Goal: Task Accomplishment & Management: Use online tool/utility

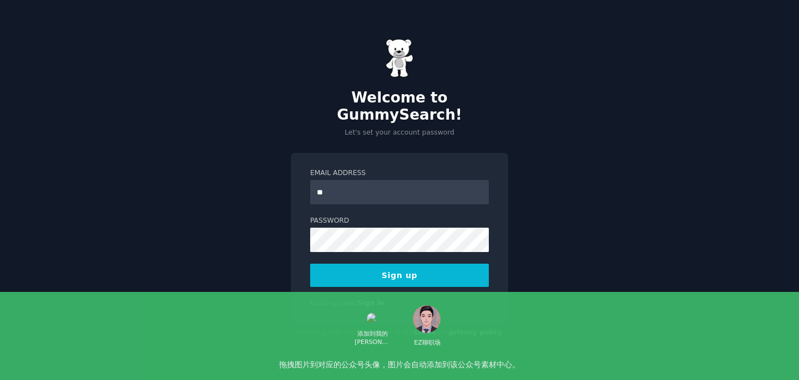
type input "*"
type input "**********"
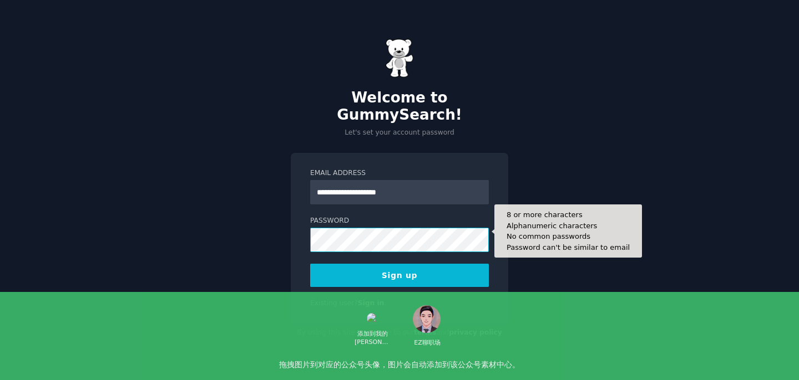
click at [310, 264] on button "Sign up" at bounding box center [399, 275] width 179 height 23
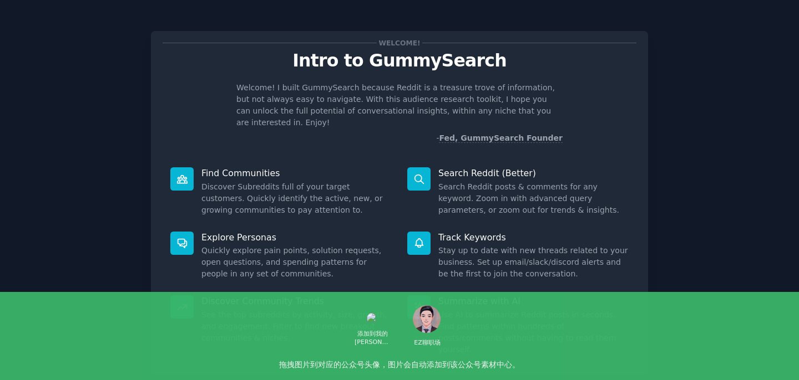
click at [688, 171] on div "Welcome! Intro to GummySearch Welcome! I built GummySearch because Reddit is a …" at bounding box center [400, 229] width 768 height 426
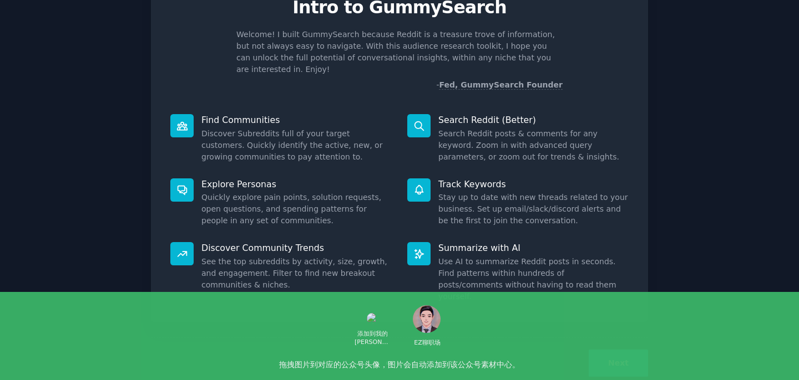
click at [612, 353] on div "Next" at bounding box center [399, 363] width 497 height 51
click at [616, 350] on button "Next" at bounding box center [617, 363] width 59 height 27
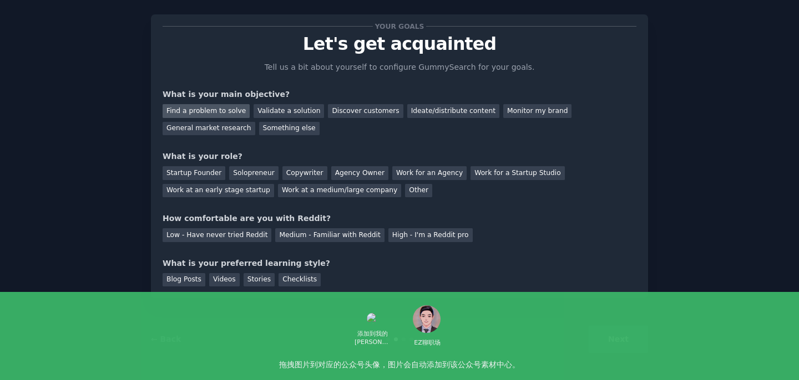
click at [232, 111] on div "Find a problem to solve" at bounding box center [205, 111] width 87 height 14
click at [329, 108] on div "Discover customers" at bounding box center [365, 111] width 75 height 14
click at [212, 172] on div "Startup Founder" at bounding box center [193, 173] width 63 height 14
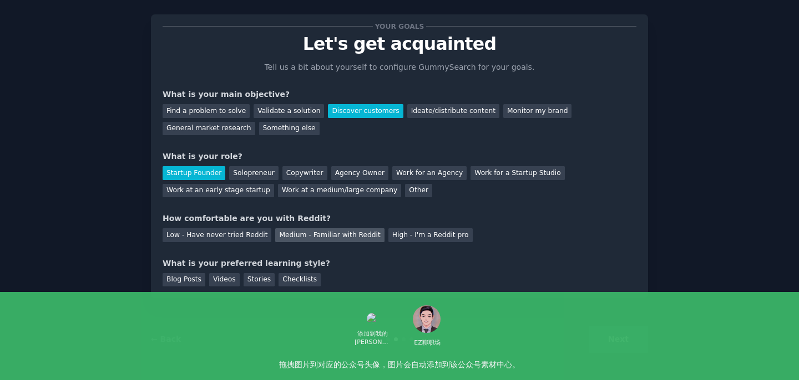
click at [292, 238] on div "Medium - Familiar with Reddit" at bounding box center [329, 235] width 109 height 14
click at [186, 283] on div "Blog Posts" at bounding box center [183, 280] width 43 height 14
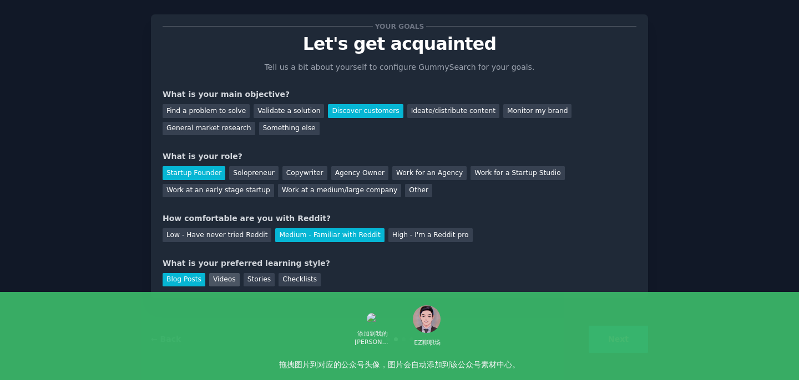
click at [216, 283] on div "Videos" at bounding box center [224, 280] width 31 height 14
click at [290, 280] on div "Checklists" at bounding box center [299, 280] width 42 height 14
click at [604, 330] on button "Next" at bounding box center [617, 339] width 59 height 27
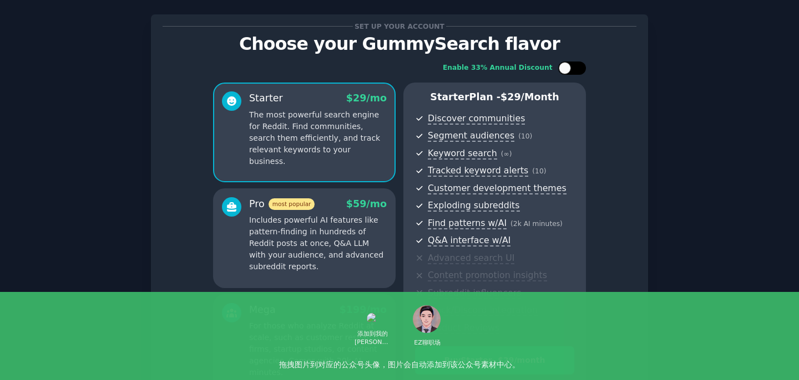
click at [565, 71] on div at bounding box center [564, 68] width 12 height 12
click at [573, 71] on div at bounding box center [579, 68] width 12 height 12
checkbox input "false"
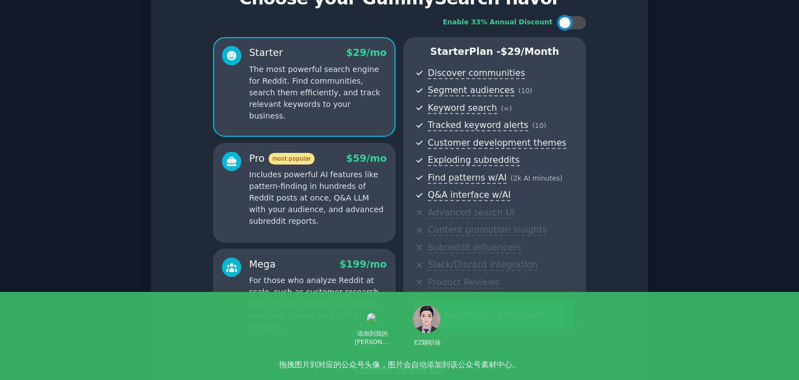
scroll to position [59, 0]
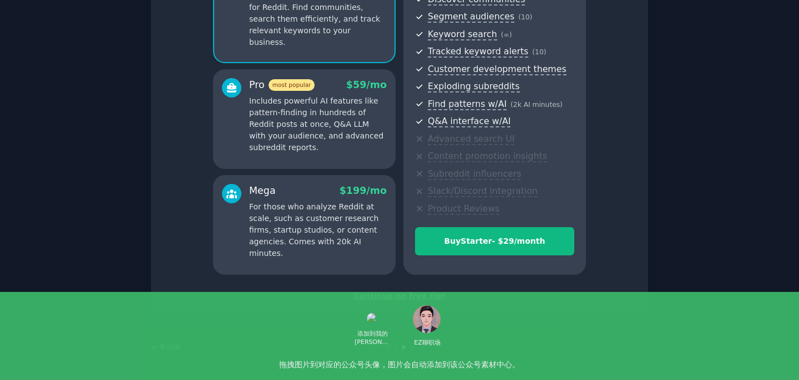
click at [401, 294] on div "Continue on free tier" at bounding box center [399, 297] width 474 height 12
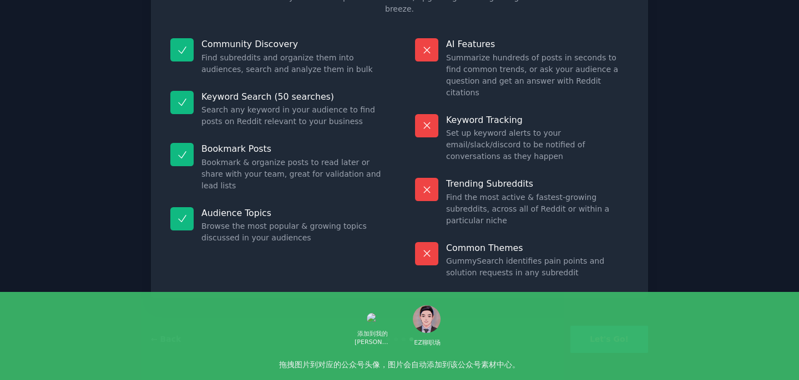
scroll to position [52, 0]
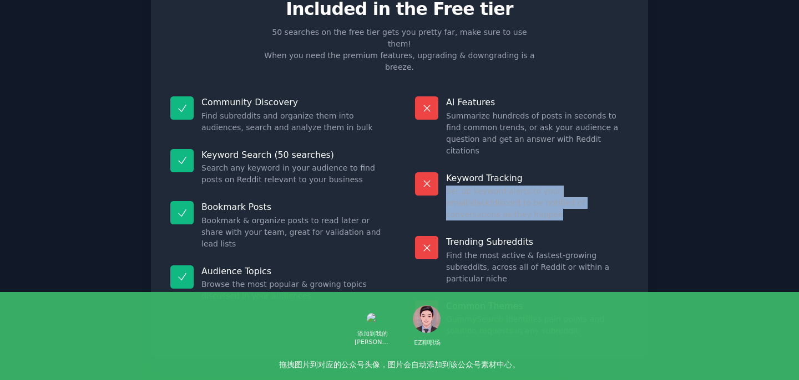
drag, startPoint x: 446, startPoint y: 157, endPoint x: 588, endPoint y: 179, distance: 143.1
click at [588, 179] on div "Keyword Tracking Set up keyword alerts to your email/slack/discord to be notifi…" at bounding box center [521, 197] width 229 height 64
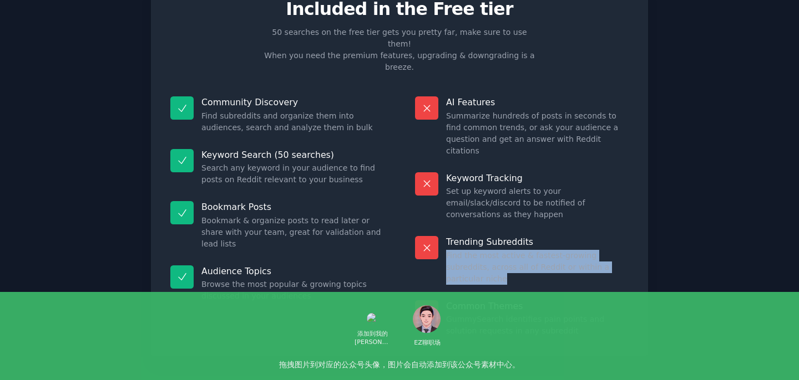
drag, startPoint x: 446, startPoint y: 209, endPoint x: 608, endPoint y: 230, distance: 163.3
click at [608, 230] on div "Trending Subreddits Find the most active & fastest-growing subreddits, across a…" at bounding box center [521, 260] width 229 height 64
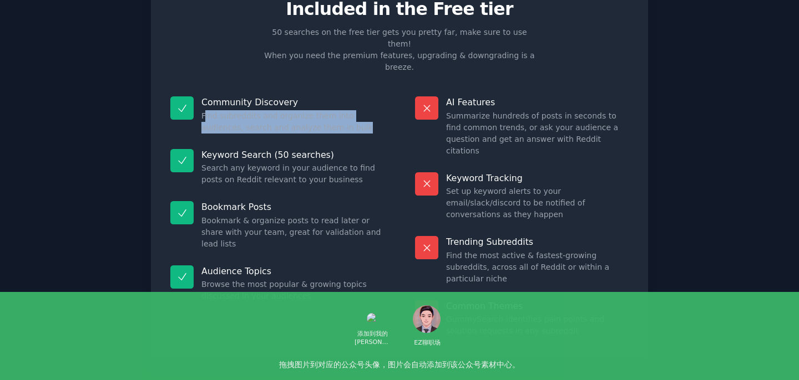
drag, startPoint x: 203, startPoint y: 94, endPoint x: 289, endPoint y: 114, distance: 88.8
click at [289, 114] on div "Community Discovery Find subreddits and organize them into audiences, search an…" at bounding box center [276, 115] width 229 height 53
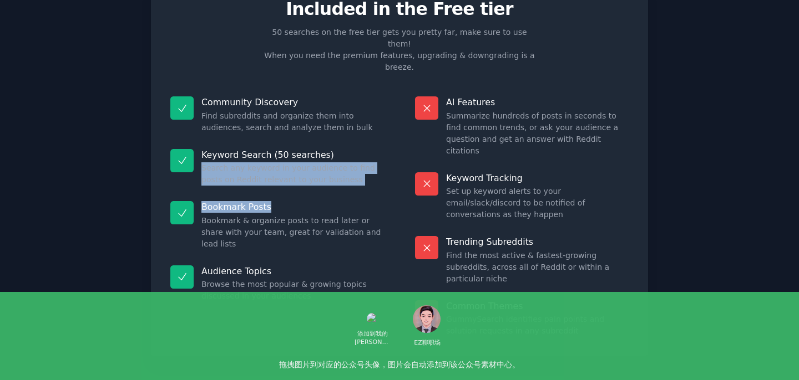
drag, startPoint x: 200, startPoint y: 144, endPoint x: 298, endPoint y: 179, distance: 104.4
click at [298, 179] on dl "Community Discovery Find subreddits and organize them into audiences, search an…" at bounding box center [276, 217] width 229 height 256
click at [298, 201] on p "Bookmark Posts" at bounding box center [292, 207] width 182 height 12
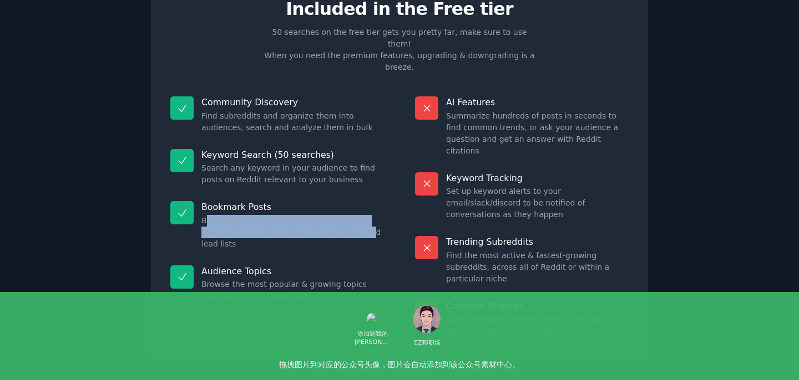
drag, startPoint x: 203, startPoint y: 200, endPoint x: 335, endPoint y: 208, distance: 132.2
click at [336, 215] on dd "Bookmark & organize posts to read later or share with your team, great for vali…" at bounding box center [292, 232] width 182 height 35
click at [335, 215] on dd "Bookmark & organize posts to read later or share with your team, great for vali…" at bounding box center [292, 232] width 182 height 35
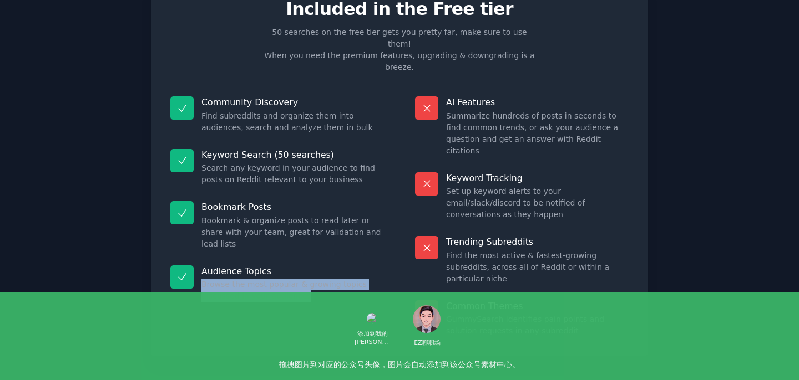
drag, startPoint x: 200, startPoint y: 248, endPoint x: 308, endPoint y: 265, distance: 108.9
click at [308, 279] on dd "Browse the most popular & growing topics discussed in your audiences" at bounding box center [292, 290] width 182 height 23
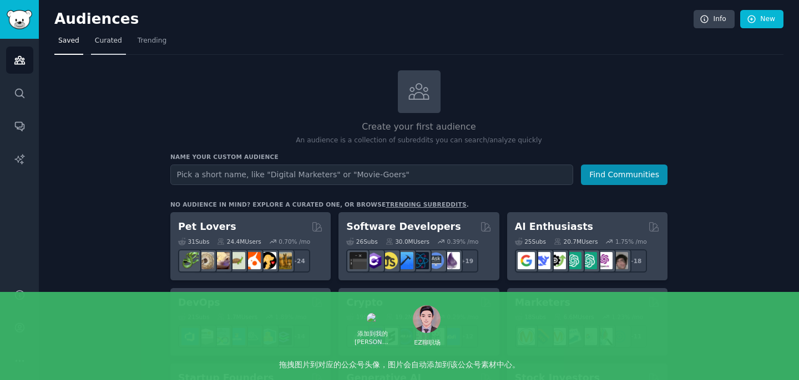
click at [115, 44] on span "Curated" at bounding box center [108, 41] width 27 height 10
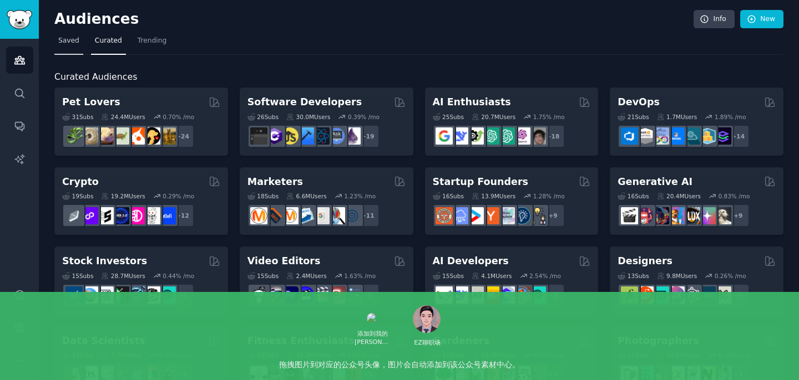
click at [68, 38] on span "Saved" at bounding box center [68, 41] width 21 height 10
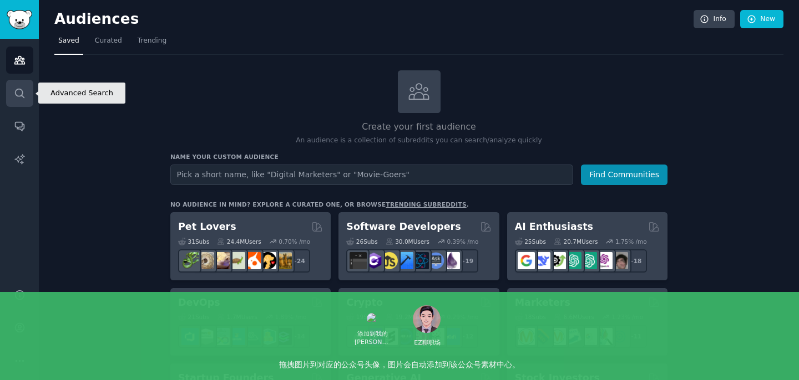
click at [23, 95] on icon "Sidebar" at bounding box center [20, 94] width 12 height 12
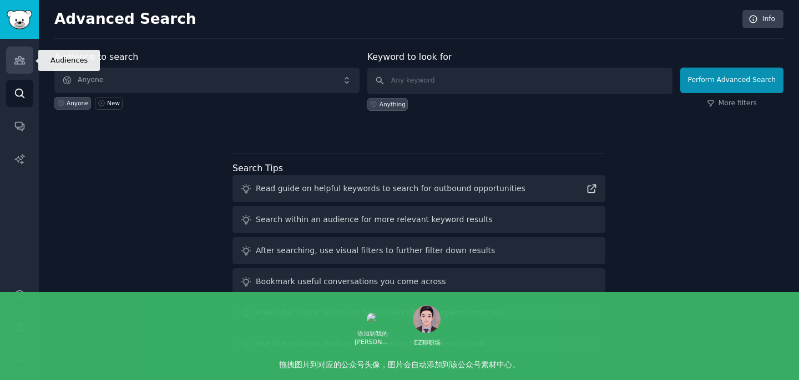
click at [15, 60] on icon "Sidebar" at bounding box center [19, 61] width 10 height 8
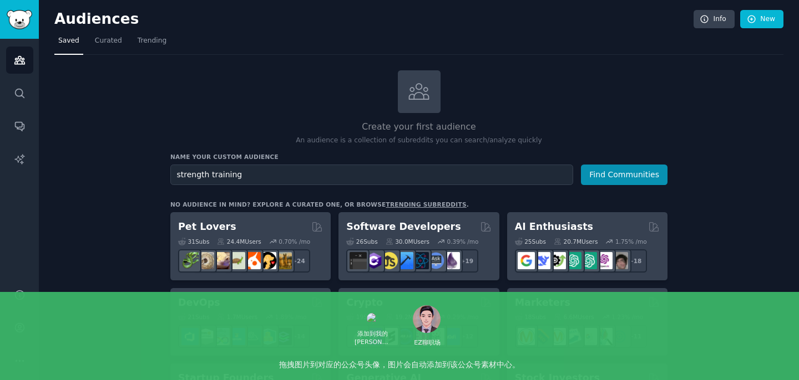
click at [581, 165] on button "Find Communities" at bounding box center [624, 175] width 87 height 21
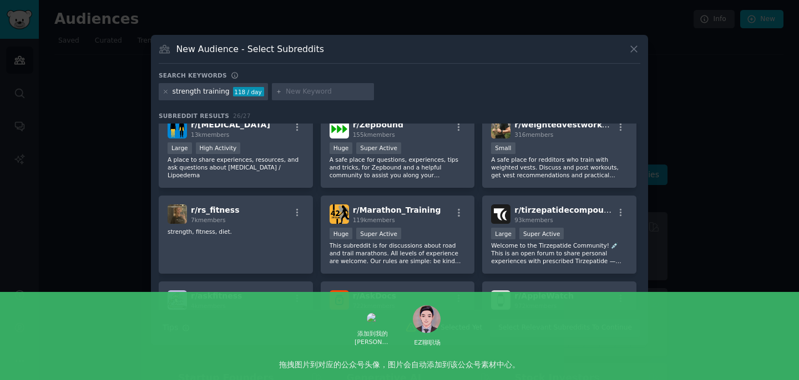
scroll to position [450, 0]
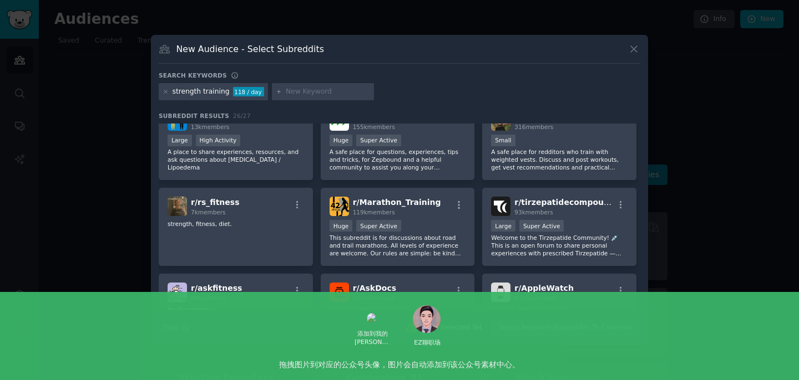
click at [633, 52] on icon at bounding box center [634, 49] width 12 height 12
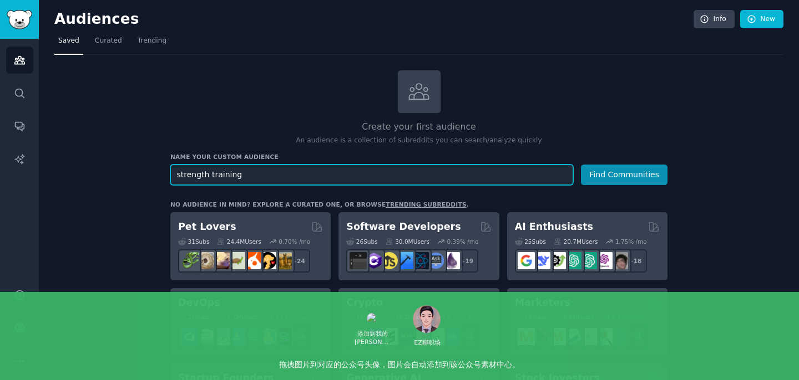
drag, startPoint x: 247, startPoint y: 175, endPoint x: 144, endPoint y: 167, distance: 103.4
type input "womenfitness"
click at [581, 165] on button "Find Communities" at bounding box center [624, 175] width 87 height 21
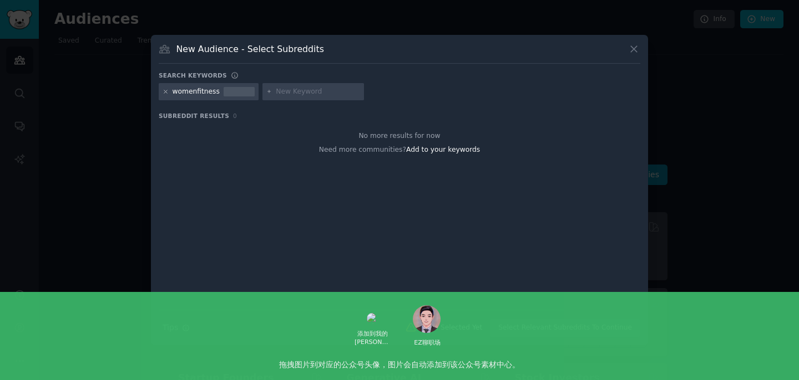
click at [163, 94] on icon at bounding box center [165, 92] width 6 height 6
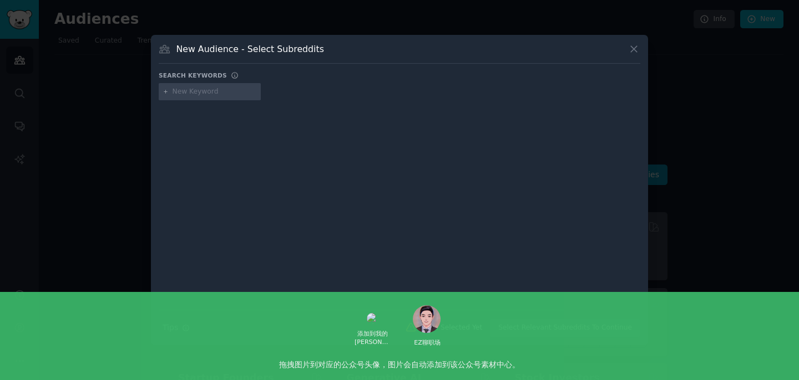
click at [189, 94] on input "text" at bounding box center [214, 92] width 84 height 10
click at [637, 48] on icon at bounding box center [634, 49] width 12 height 12
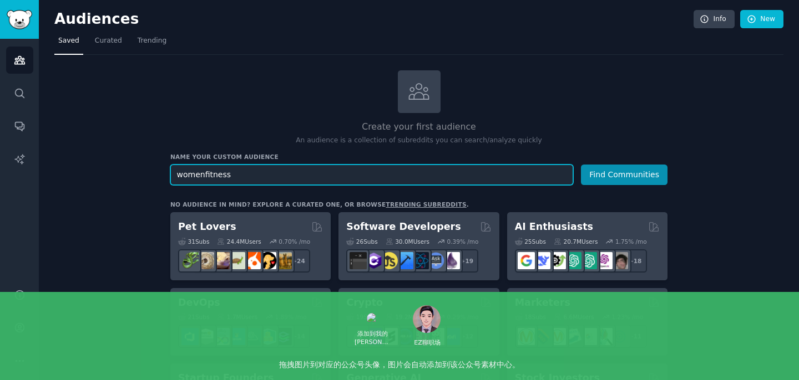
drag, startPoint x: 242, startPoint y: 177, endPoint x: 139, endPoint y: 170, distance: 102.9
type input "wrist wrap"
click at [581, 165] on button "Find Communities" at bounding box center [624, 175] width 87 height 21
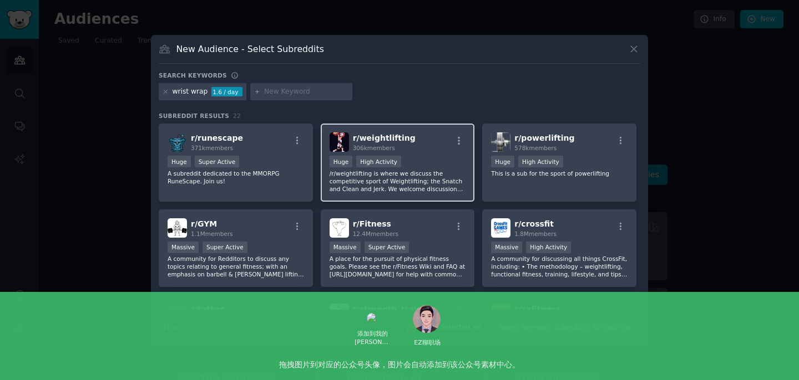
click at [387, 146] on span "306k members" at bounding box center [374, 148] width 42 height 7
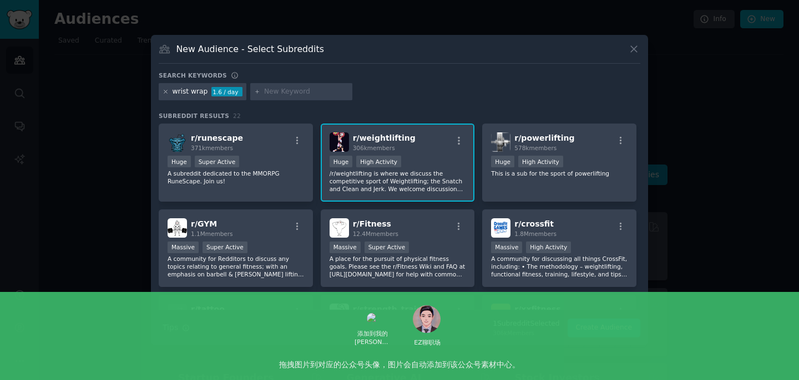
click at [165, 92] on icon at bounding box center [165, 91] width 3 height 3
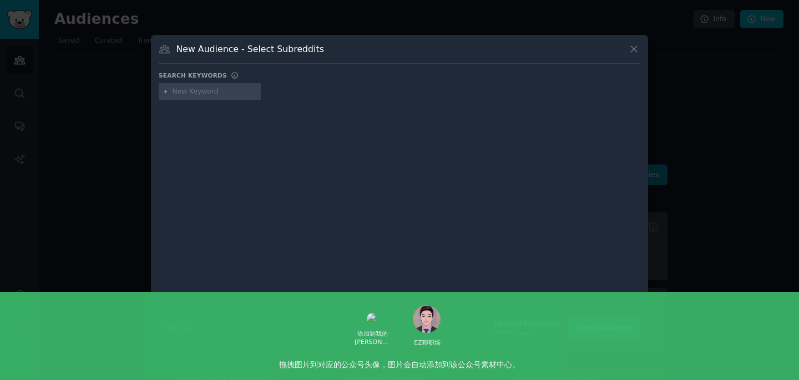
click at [200, 93] on input "text" at bounding box center [214, 92] width 84 height 10
click at [194, 94] on input "womenstrength training" at bounding box center [214, 92] width 84 height 10
type input "women strength training"
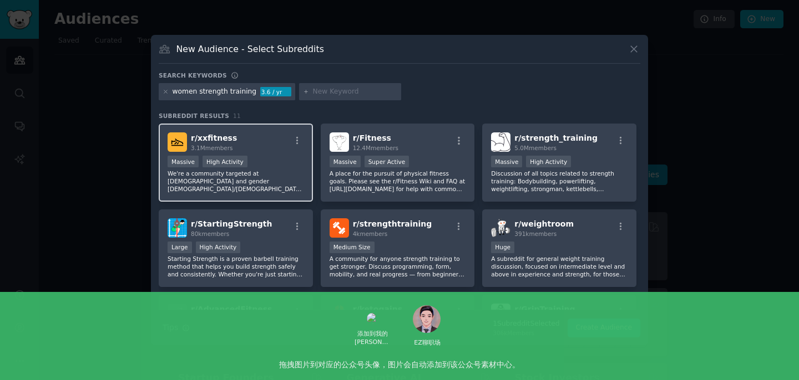
click at [232, 145] on div "r/ xxfitness 3.1M members" at bounding box center [235, 142] width 136 height 19
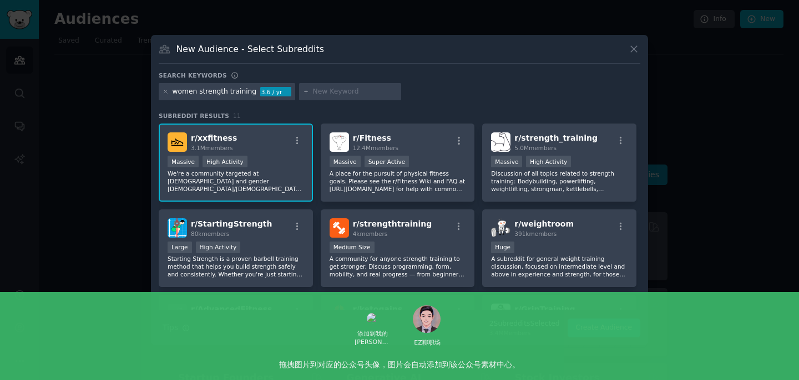
click at [341, 95] on input "text" at bounding box center [355, 92] width 84 height 10
type input "strongwomen"
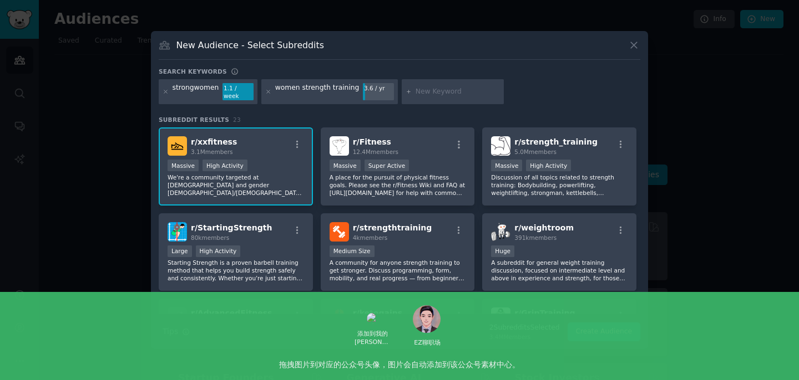
click at [341, 96] on div "women strength training" at bounding box center [317, 92] width 84 height 18
click at [265, 92] on icon at bounding box center [268, 92] width 6 height 6
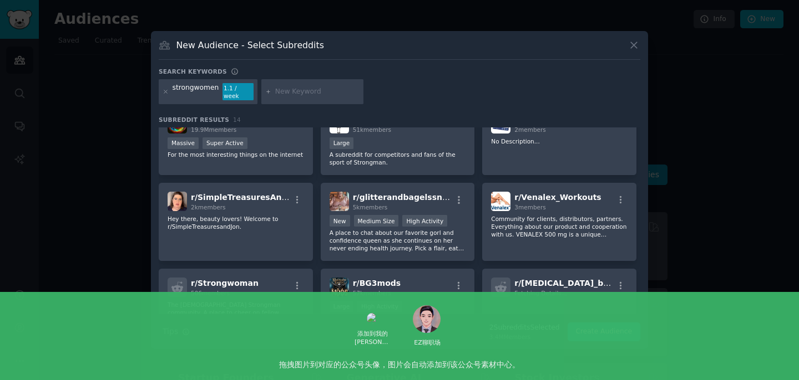
scroll to position [113, 0]
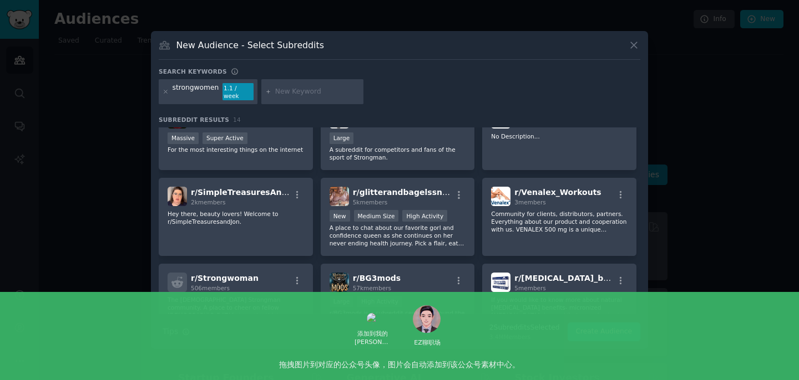
click at [304, 94] on input "text" at bounding box center [317, 92] width 84 height 10
type input "women work out"
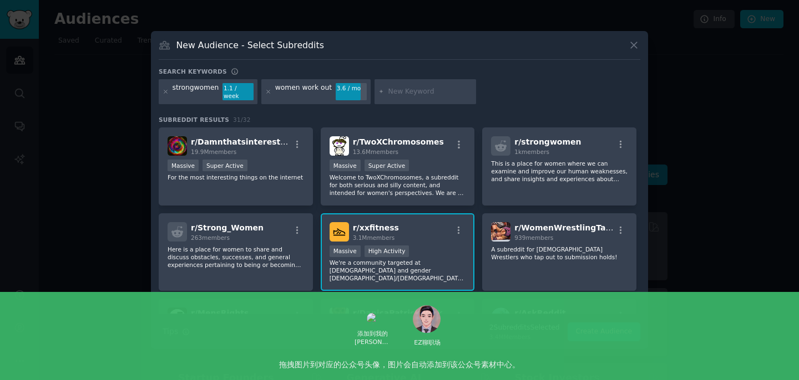
click at [163, 95] on div at bounding box center [165, 92] width 6 height 18
click at [164, 94] on div at bounding box center [165, 92] width 6 height 18
click at [638, 51] on icon at bounding box center [634, 45] width 12 height 12
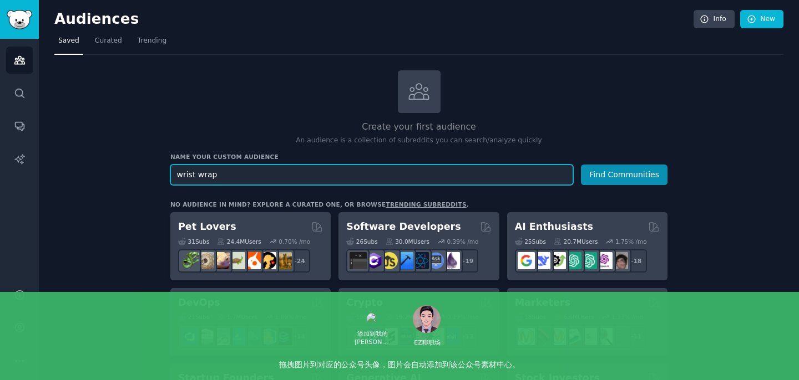
drag, startPoint x: 260, startPoint y: 171, endPoint x: 144, endPoint y: 163, distance: 116.2
type input "women workout"
click at [581, 165] on button "Find Communities" at bounding box center [624, 175] width 87 height 21
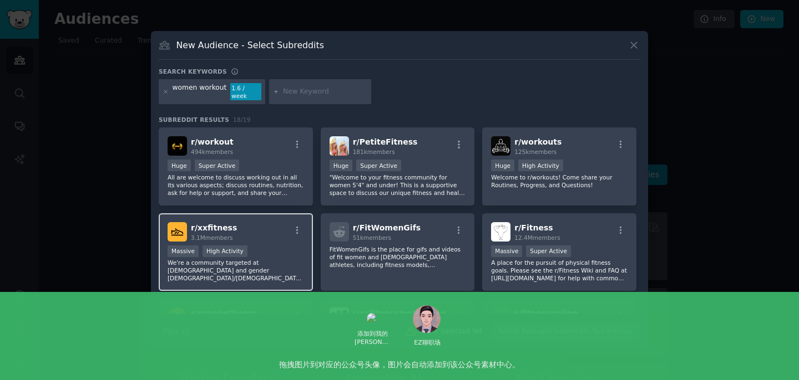
click at [237, 231] on div "r/ xxfitness 3.1M members" at bounding box center [235, 231] width 136 height 19
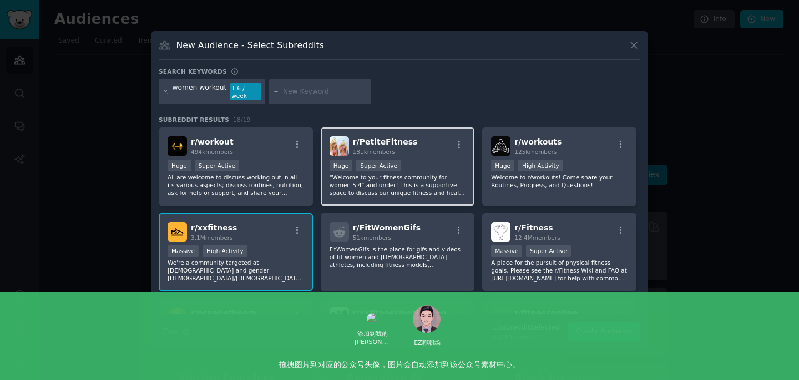
click at [358, 190] on p ""Welcome to your fitness community for women 5'4" and under! This is a supporti…" at bounding box center [397, 185] width 136 height 23
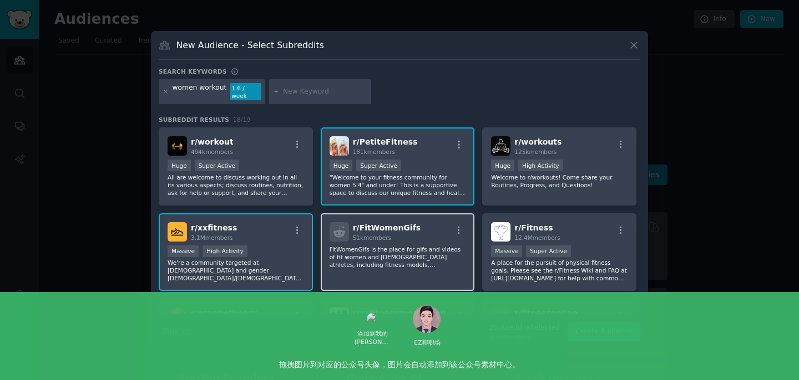
click at [371, 223] on span "r/ FitWomenGifs" at bounding box center [387, 227] width 68 height 9
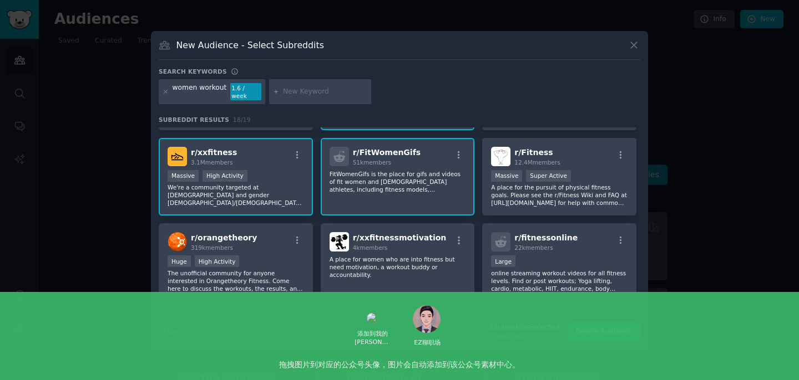
scroll to position [76, 0]
click at [377, 283] on div "r/ xxfitnessmotivation 4k members A place for women who are into fitness but ne…" at bounding box center [398, 262] width 154 height 78
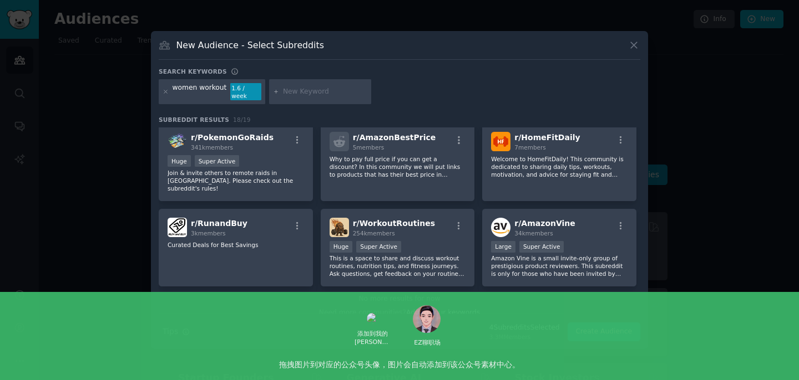
scroll to position [359, 0]
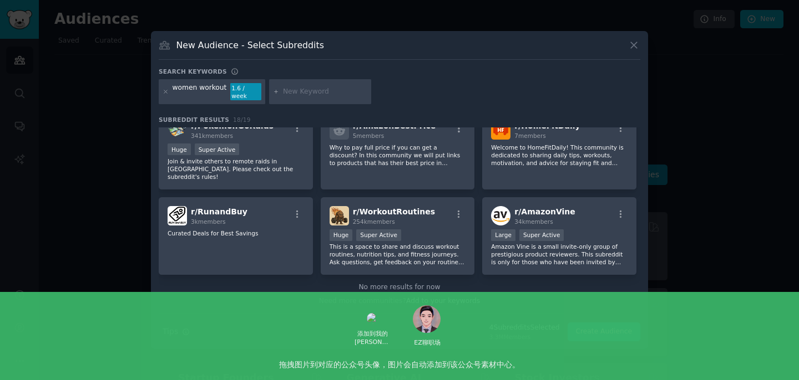
click at [294, 94] on input "text" at bounding box center [325, 92] width 84 height 10
click at [588, 326] on button "Create Audience" at bounding box center [603, 332] width 73 height 19
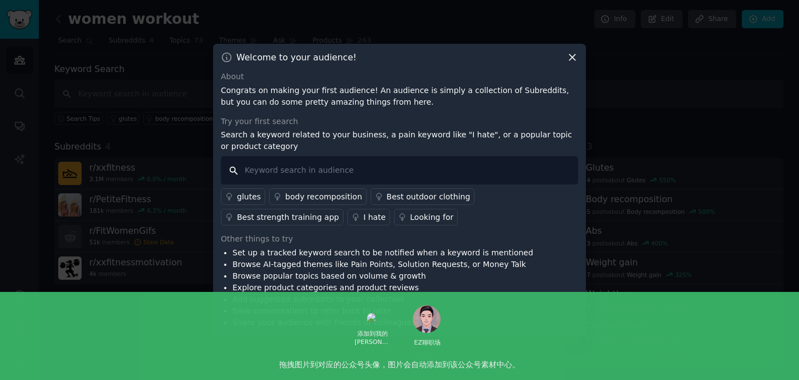
click at [291, 176] on input "text" at bounding box center [399, 170] width 357 height 28
type input "lifting strap"
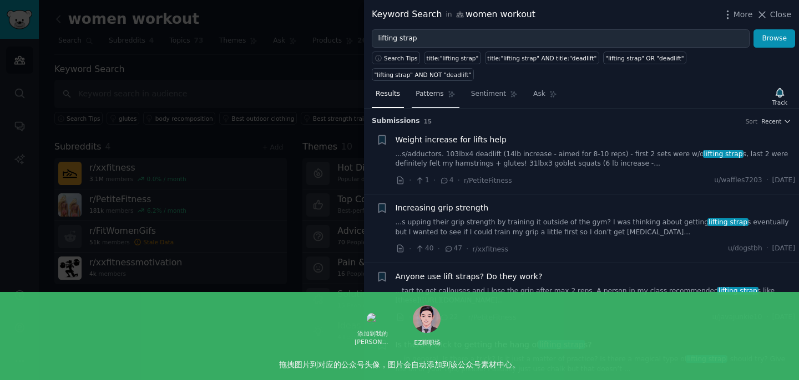
click at [440, 89] on span "Patterns" at bounding box center [429, 94] width 28 height 10
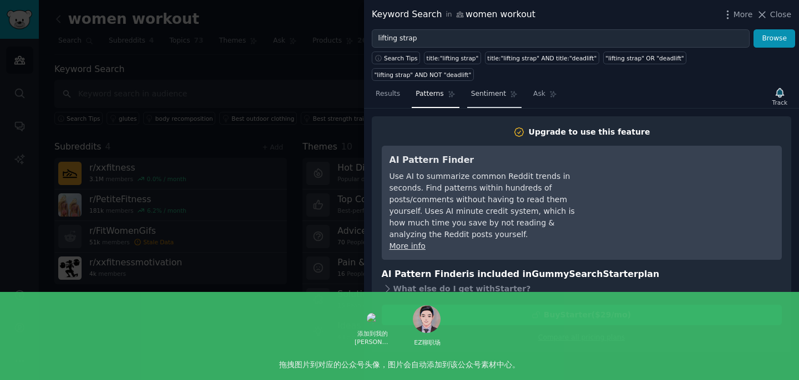
click at [477, 89] on span "Sentiment" at bounding box center [488, 94] width 35 height 10
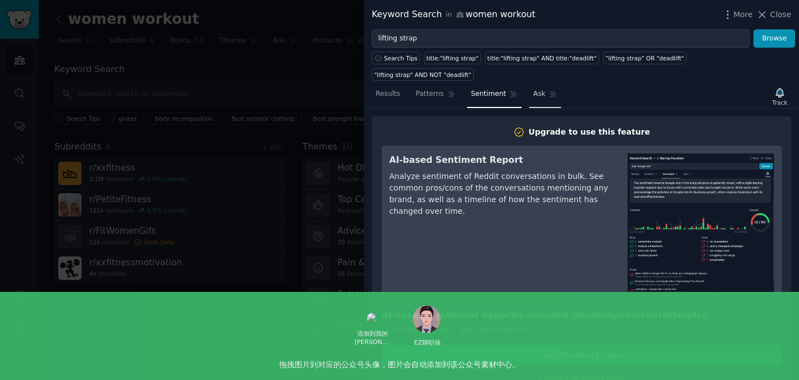
click at [532, 85] on link "Ask" at bounding box center [545, 96] width 32 height 23
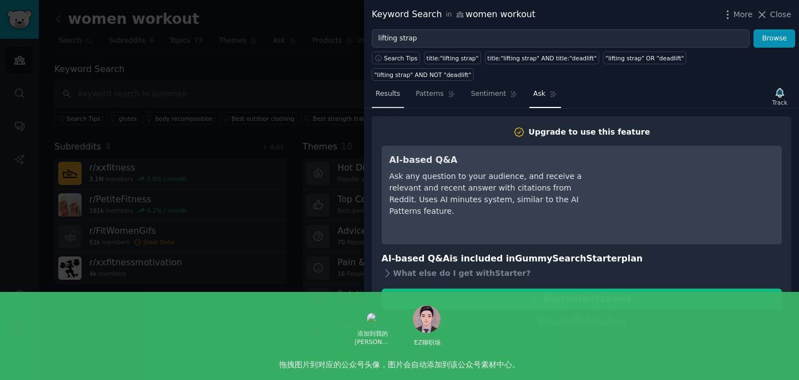
click at [385, 85] on link "Results" at bounding box center [388, 96] width 32 height 23
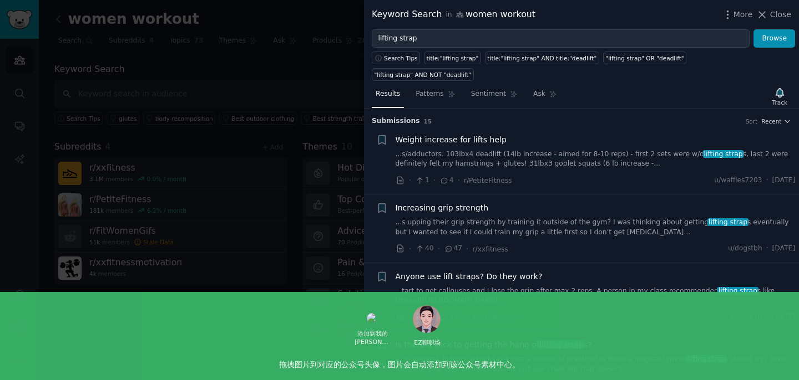
click at [307, 124] on div at bounding box center [399, 190] width 799 height 380
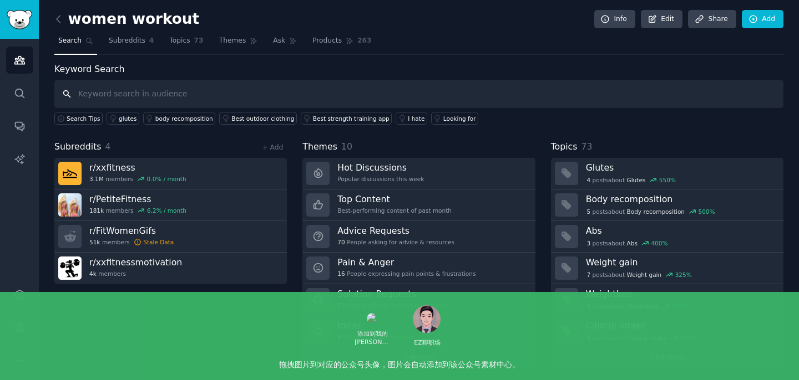
click at [194, 100] on input "text" at bounding box center [418, 94] width 729 height 28
type input "l"
